Goal: Task Accomplishment & Management: Manage account settings

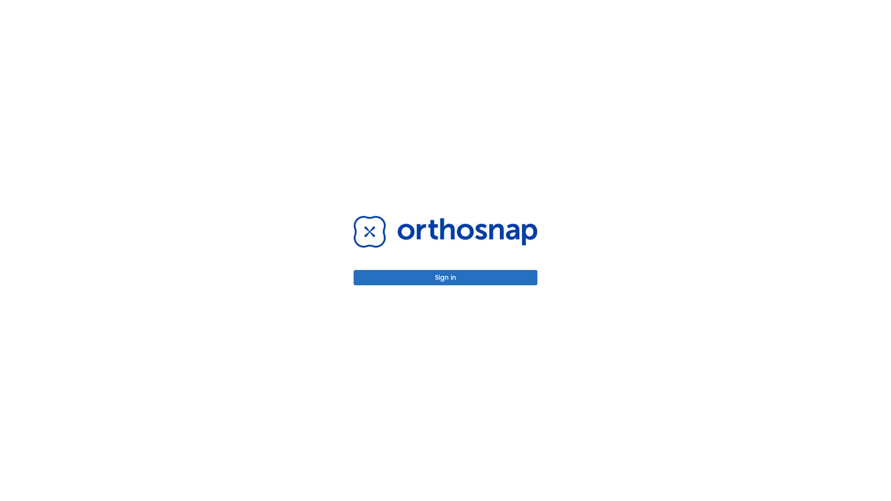
click at [445, 277] on button "Sign in" at bounding box center [446, 277] width 184 height 15
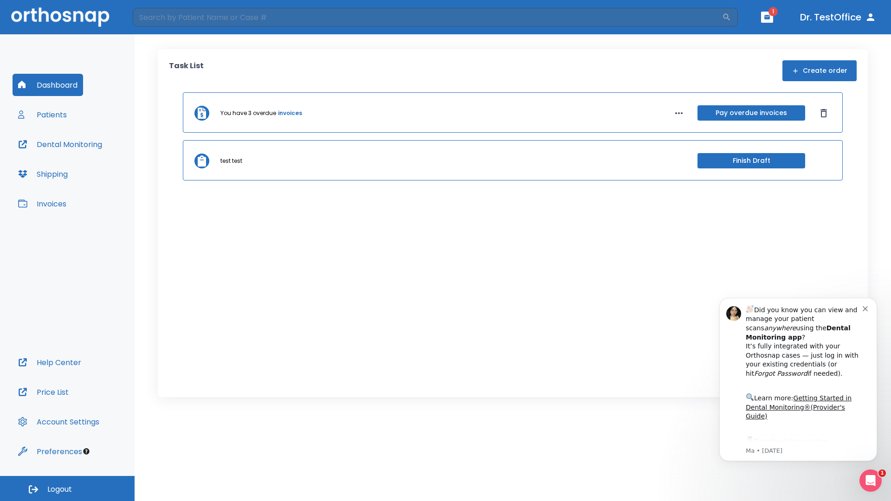
click at [67, 489] on span "Logout" at bounding box center [59, 489] width 25 height 10
